Goal: Information Seeking & Learning: Learn about a topic

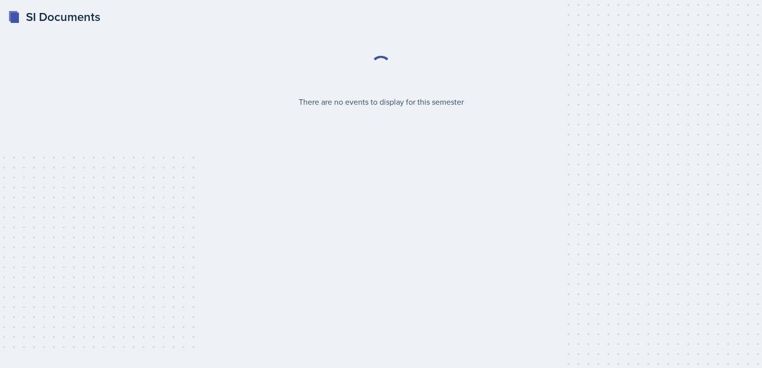
select select "2bed604d-1099-4043-b1bc-2365e8740244"
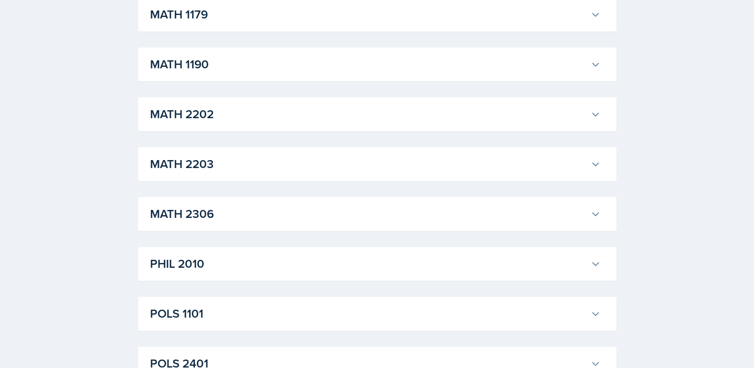
scroll to position [1101, 0]
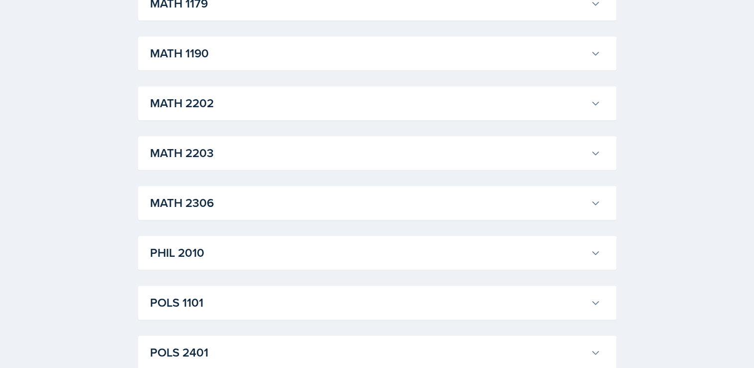
click at [380, 161] on h3 "MATH 2203" at bounding box center [368, 153] width 437 height 18
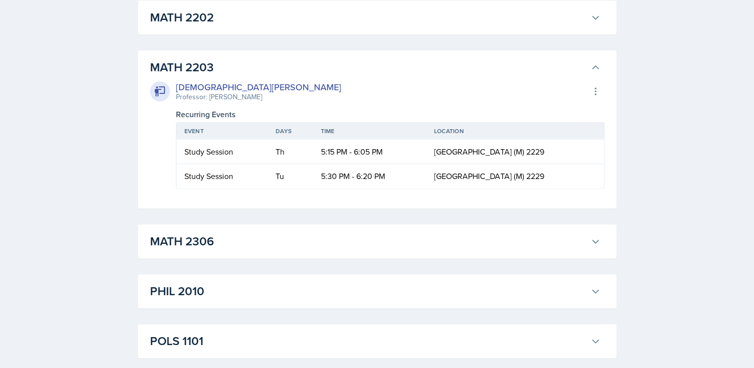
scroll to position [1155, 0]
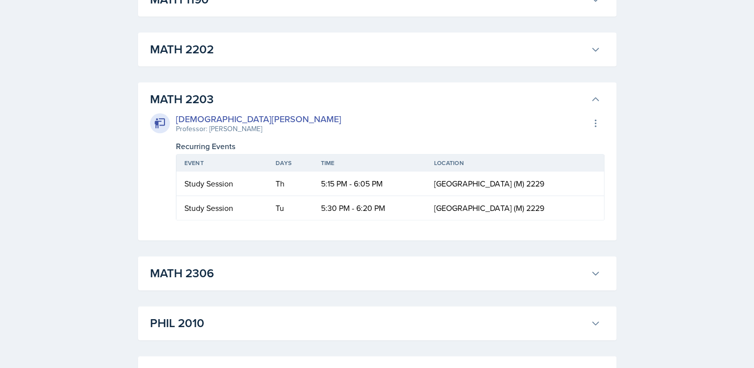
click at [188, 268] on h3 "MATH 2306" at bounding box center [368, 273] width 437 height 18
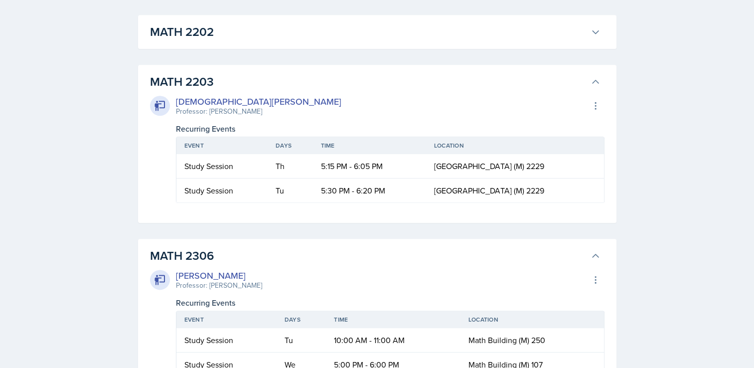
scroll to position [1173, 0]
click at [381, 255] on h3 "MATH 2306" at bounding box center [368, 255] width 437 height 18
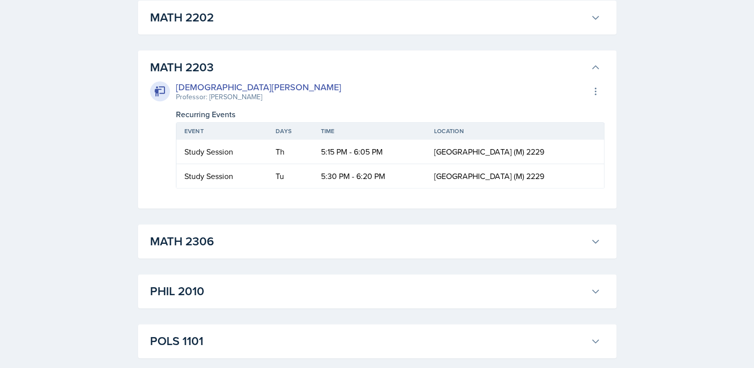
scroll to position [1187, 0]
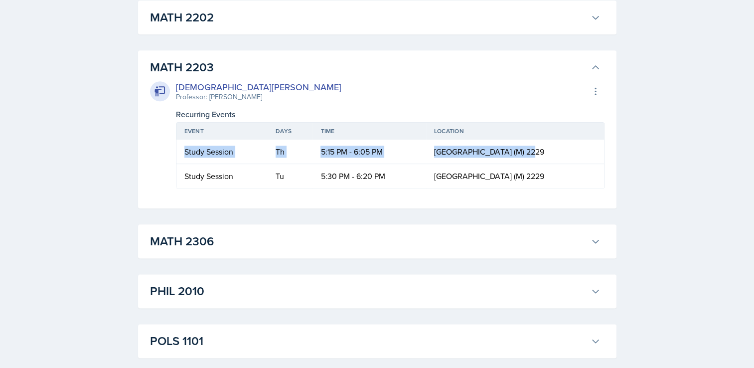
drag, startPoint x: 180, startPoint y: 153, endPoint x: 606, endPoint y: 159, distance: 426.3
click at [606, 159] on div "MATH 2203 [PERSON_NAME] Professor: [PERSON_NAME] Export to Google Calendar Recu…" at bounding box center [377, 129] width 479 height 158
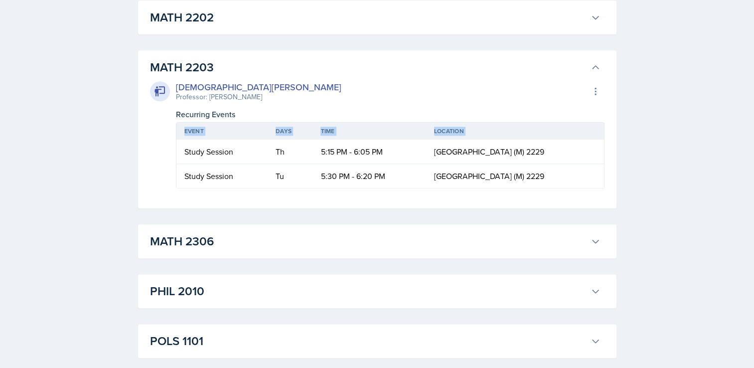
drag, startPoint x: 606, startPoint y: 159, endPoint x: 546, endPoint y: 167, distance: 60.4
click at [546, 167] on td "[GEOGRAPHIC_DATA] (M) 2229" at bounding box center [515, 176] width 178 height 24
click at [550, 154] on td "[GEOGRAPHIC_DATA] (M) 2229" at bounding box center [515, 152] width 178 height 24
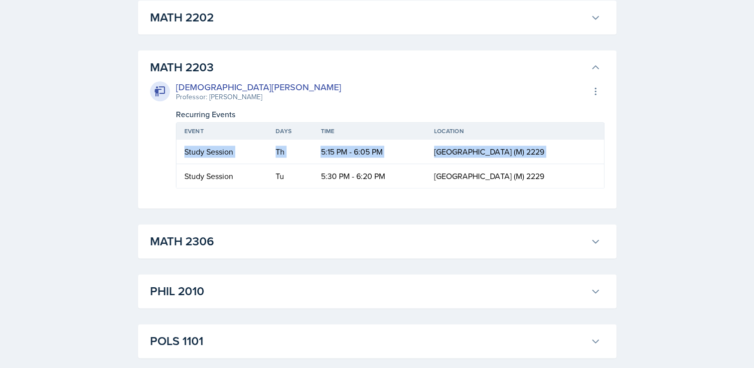
drag, startPoint x: 550, startPoint y: 154, endPoint x: 181, endPoint y: 147, distance: 369.0
click at [181, 147] on tr "Study Session Th 5:15 PM - 6:05 PM [GEOGRAPHIC_DATA] (M) 2229" at bounding box center [391, 152] width 428 height 24
